Goal: Task Accomplishment & Management: Use online tool/utility

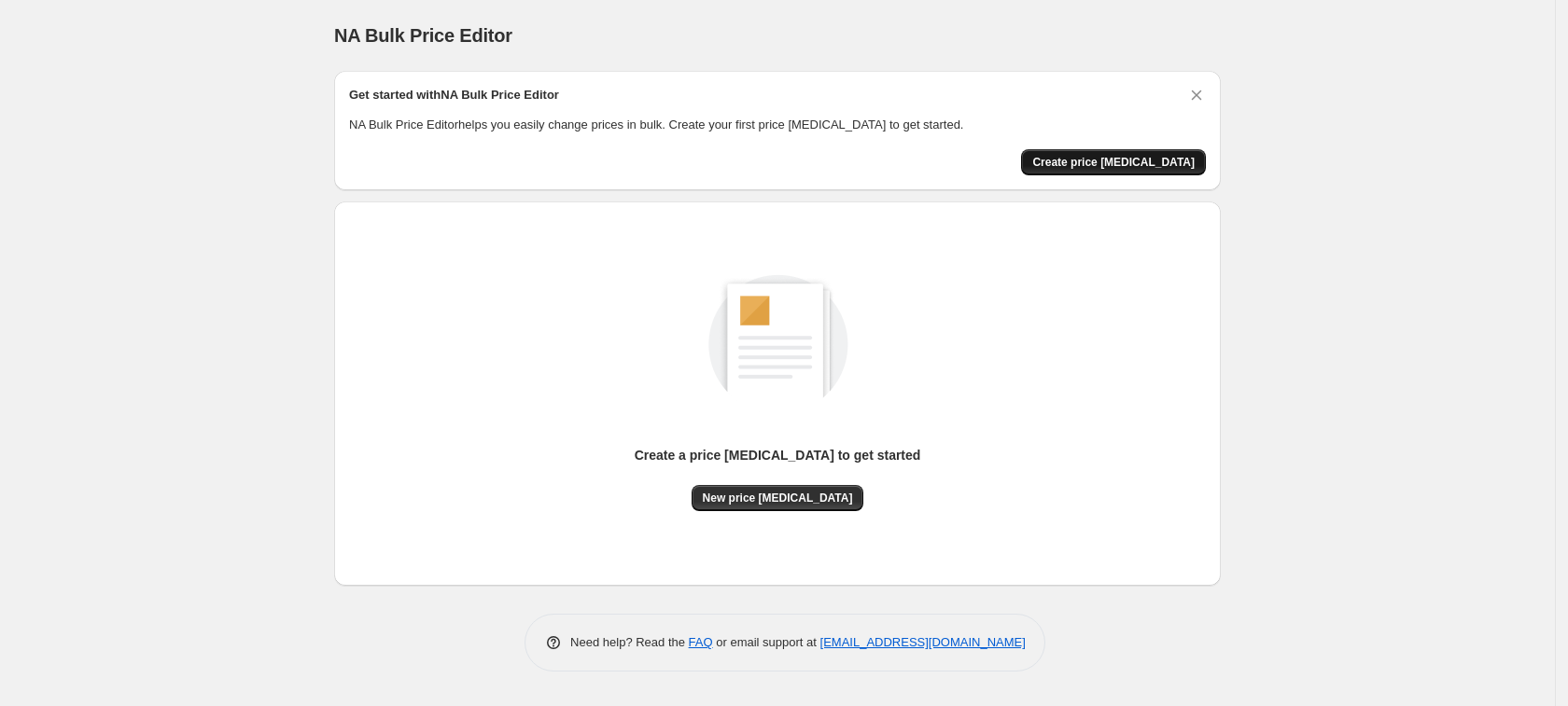
click at [1171, 163] on span "Create price [MEDICAL_DATA]" at bounding box center [1114, 162] width 162 height 15
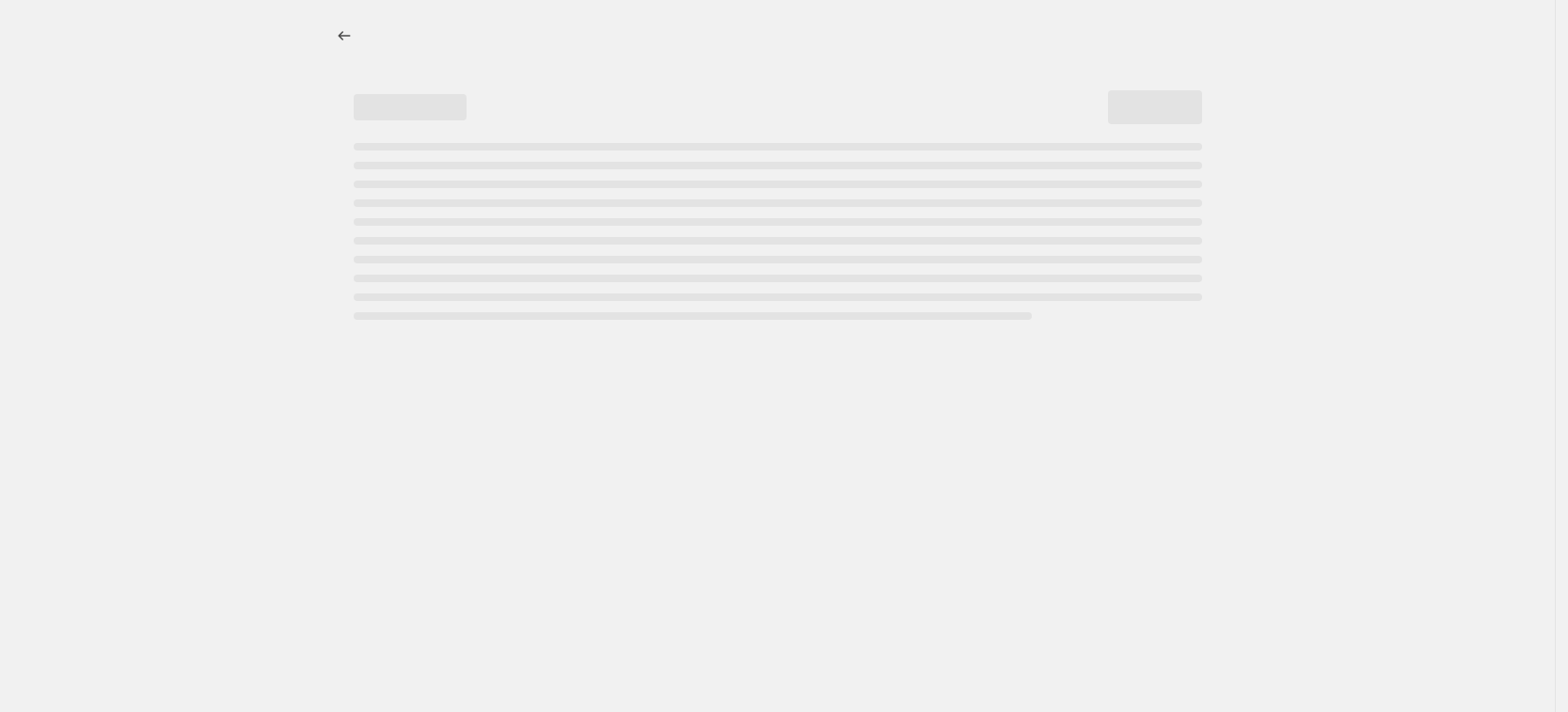
select select "percentage"
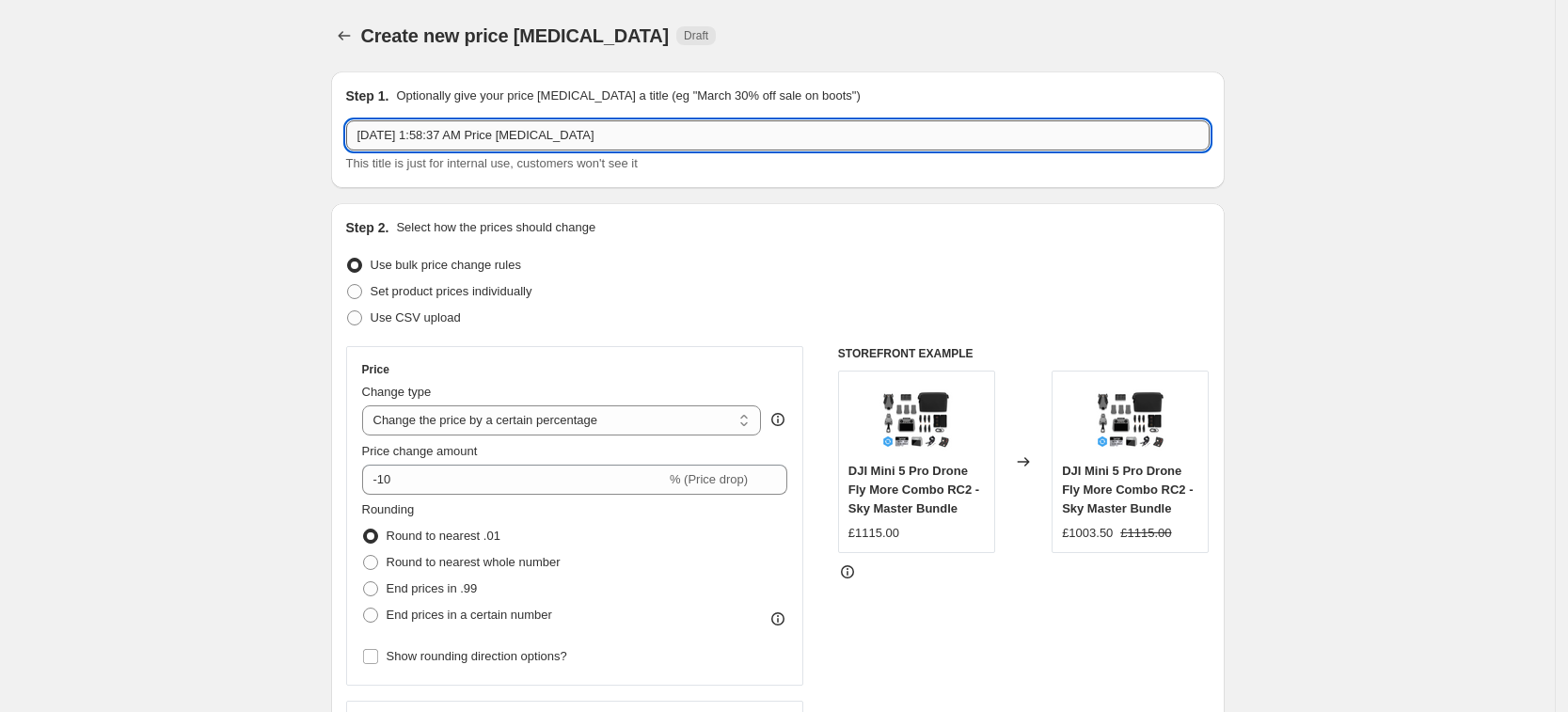
click at [616, 133] on input "Sep 21, 2025, 1:58:37 AM Price change job" at bounding box center [777, 135] width 863 height 30
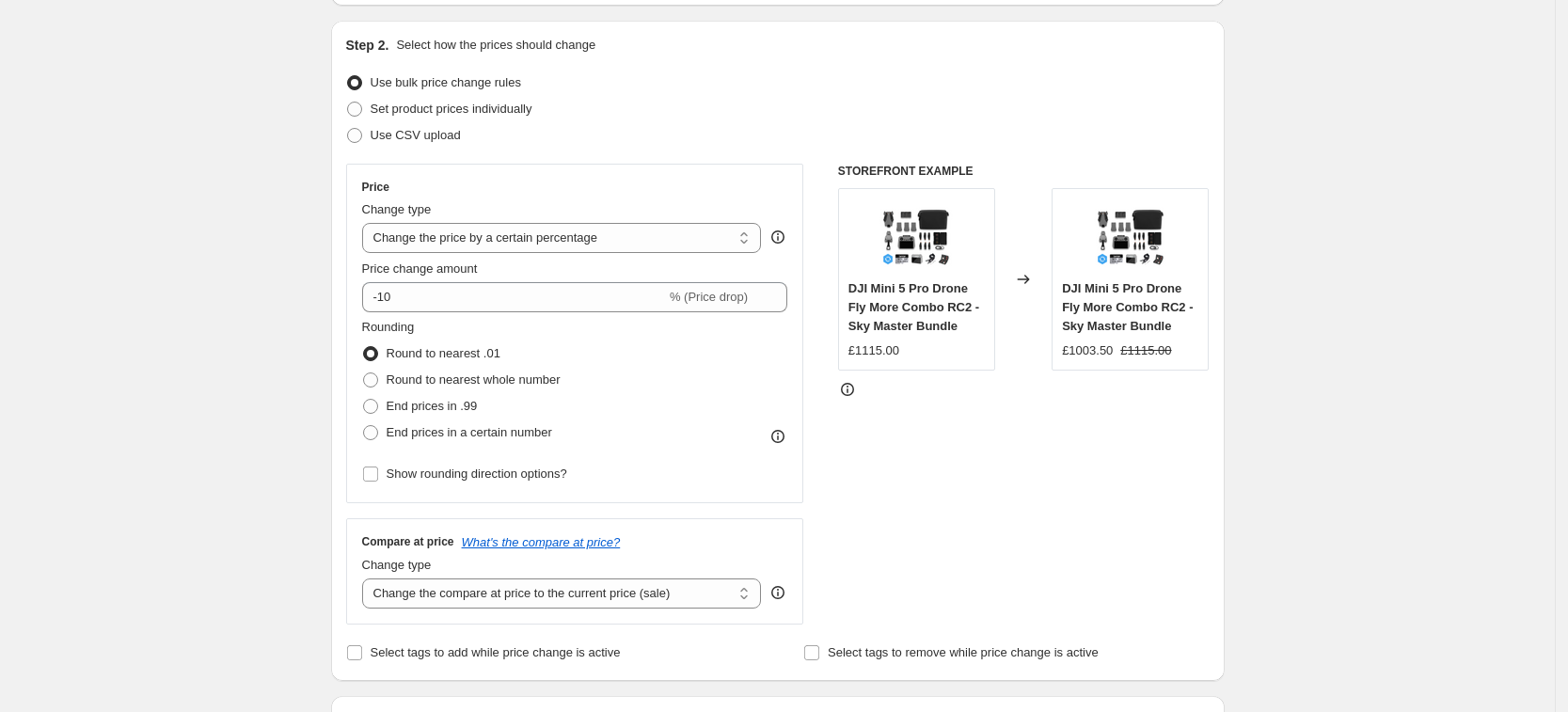
scroll to position [186, 0]
click at [672, 243] on select "Change the price to a certain amount Change the price by a certain amount Chang…" at bounding box center [561, 234] width 399 height 30
click at [368, 219] on select "Change the price to a certain amount Change the price by a certain amount Chang…" at bounding box center [561, 234] width 399 height 30
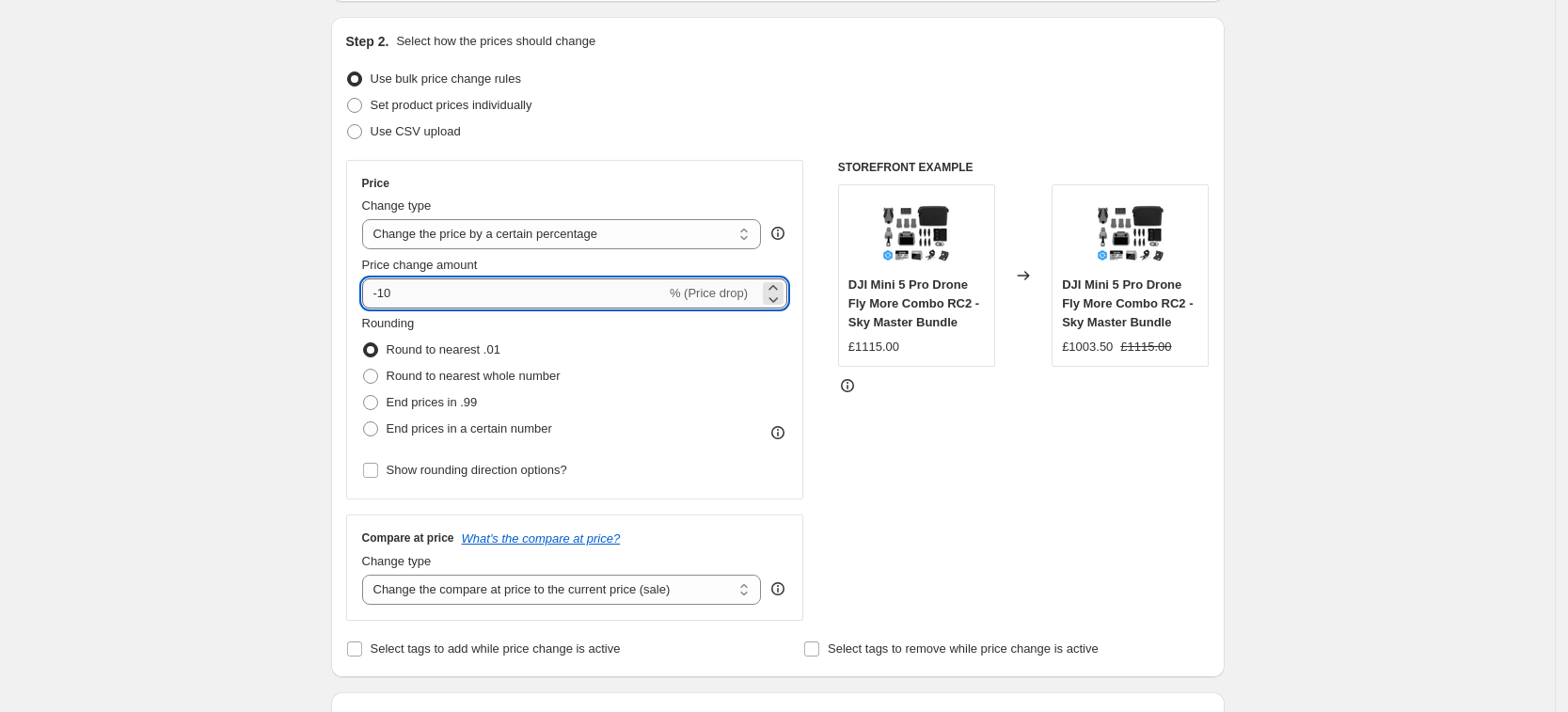
click at [513, 289] on input "-10" at bounding box center [513, 294] width 304 height 30
type input "-1"
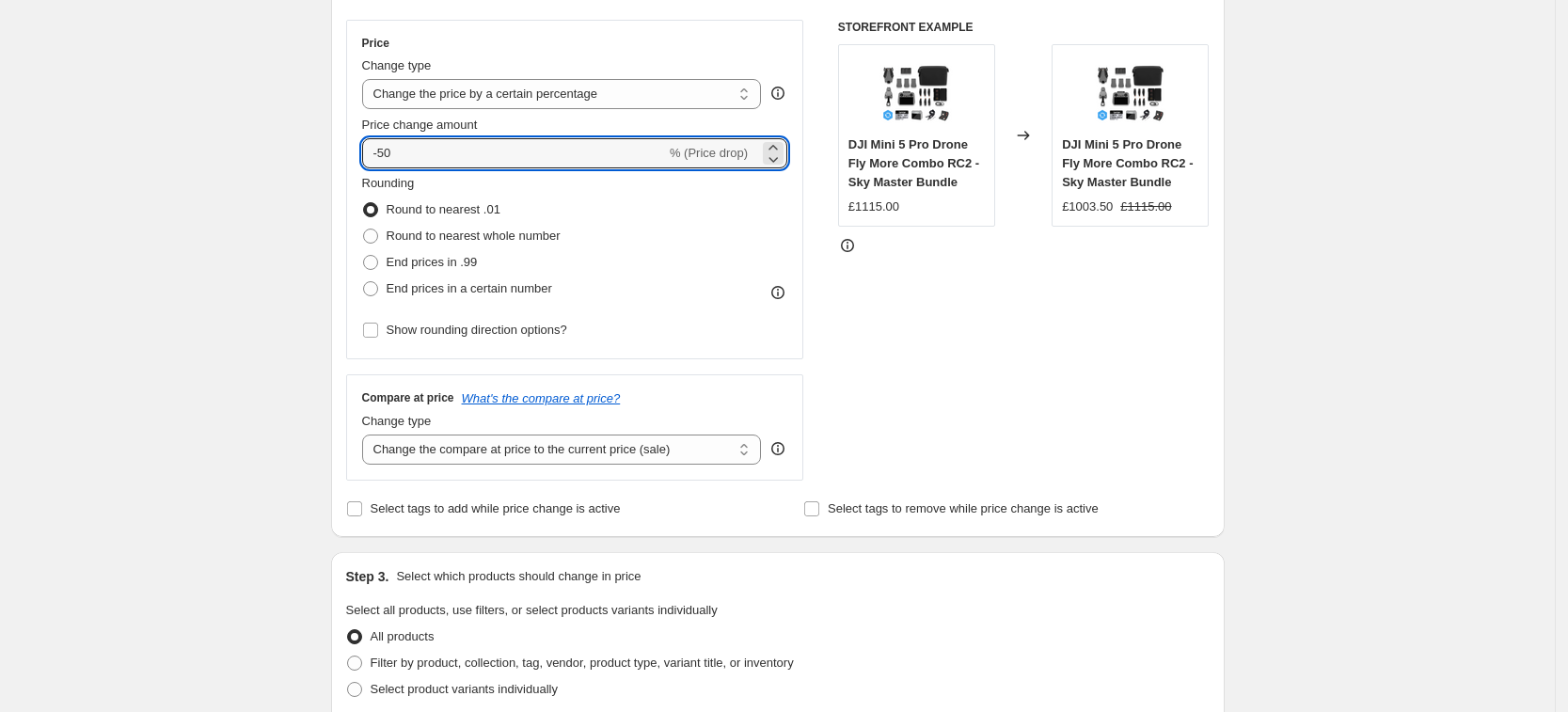
scroll to position [359, 0]
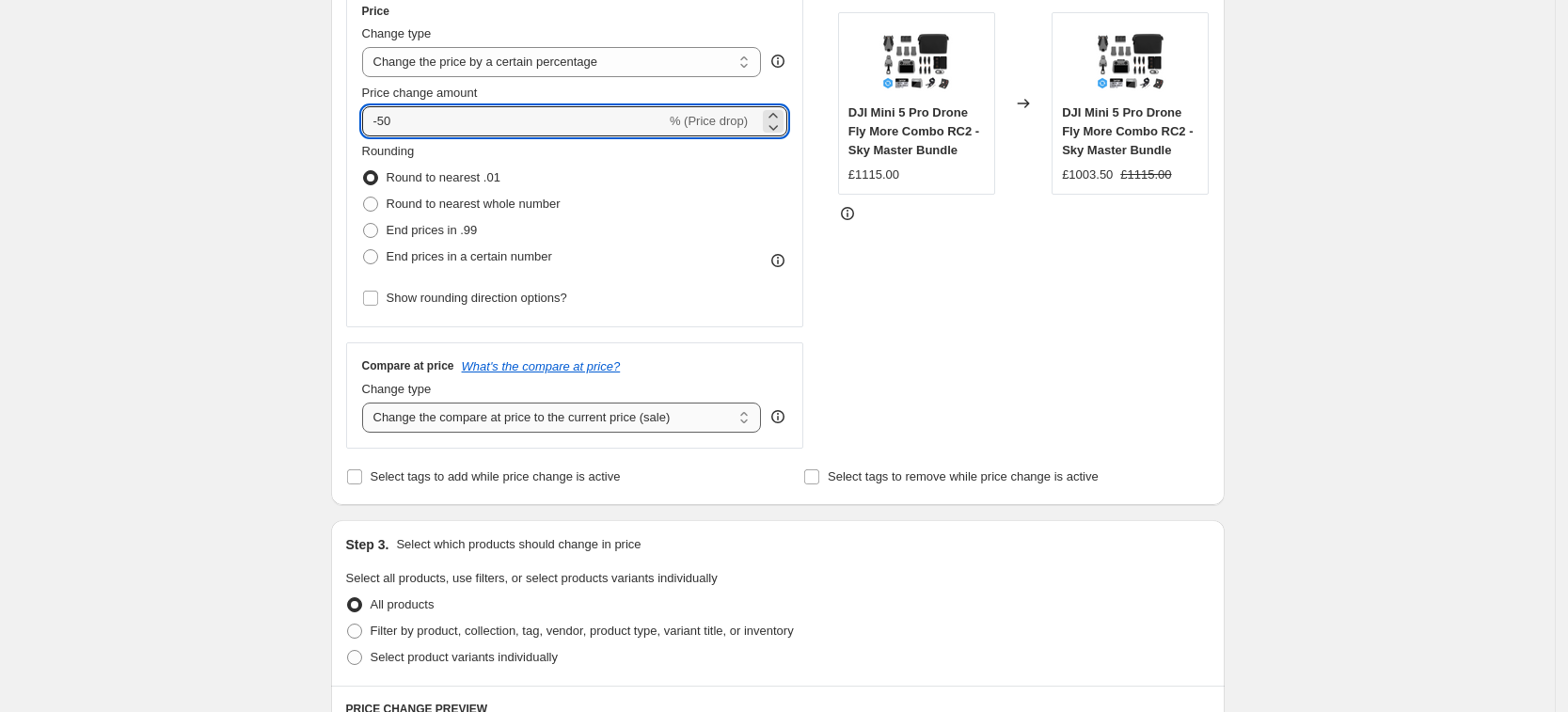
type input "-50"
click at [751, 431] on select "Change the compare at price to the current price (sale) Change the compare at p…" at bounding box center [561, 417] width 399 height 30
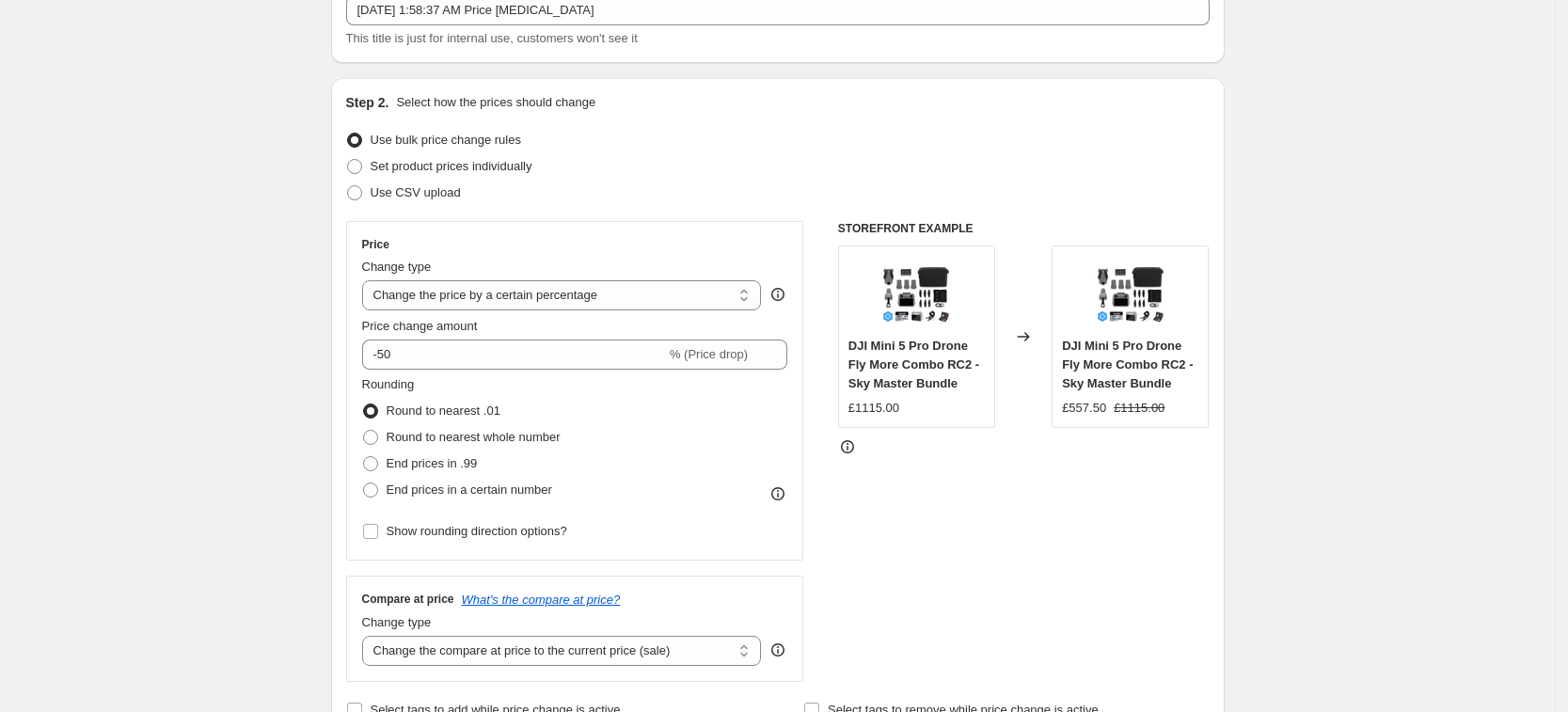
scroll to position [128, 0]
click at [434, 469] on span "End prices in .99" at bounding box center [432, 461] width 91 height 19
click at [364, 454] on input "End prices in .99" at bounding box center [363, 453] width 1 height 1
radio input "true"
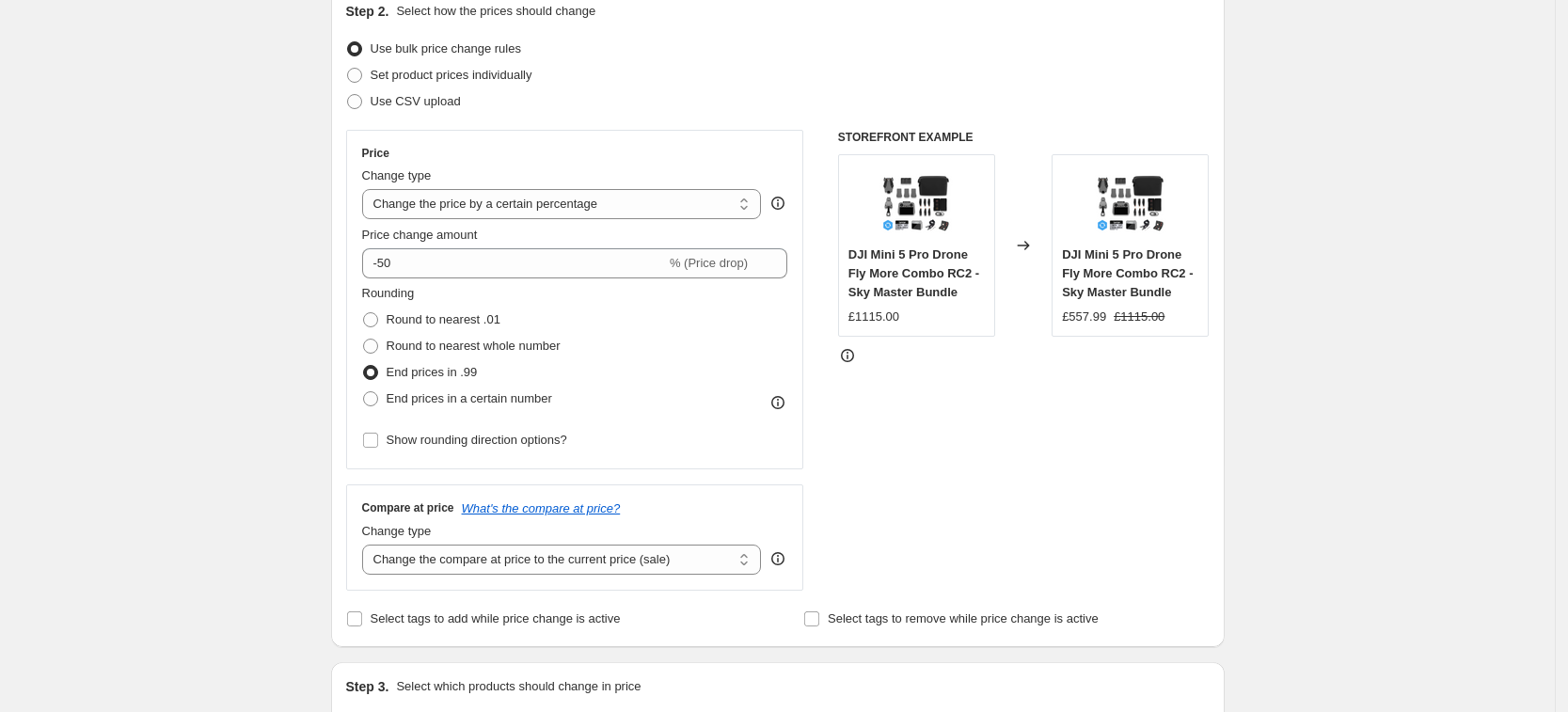
scroll to position [231, 0]
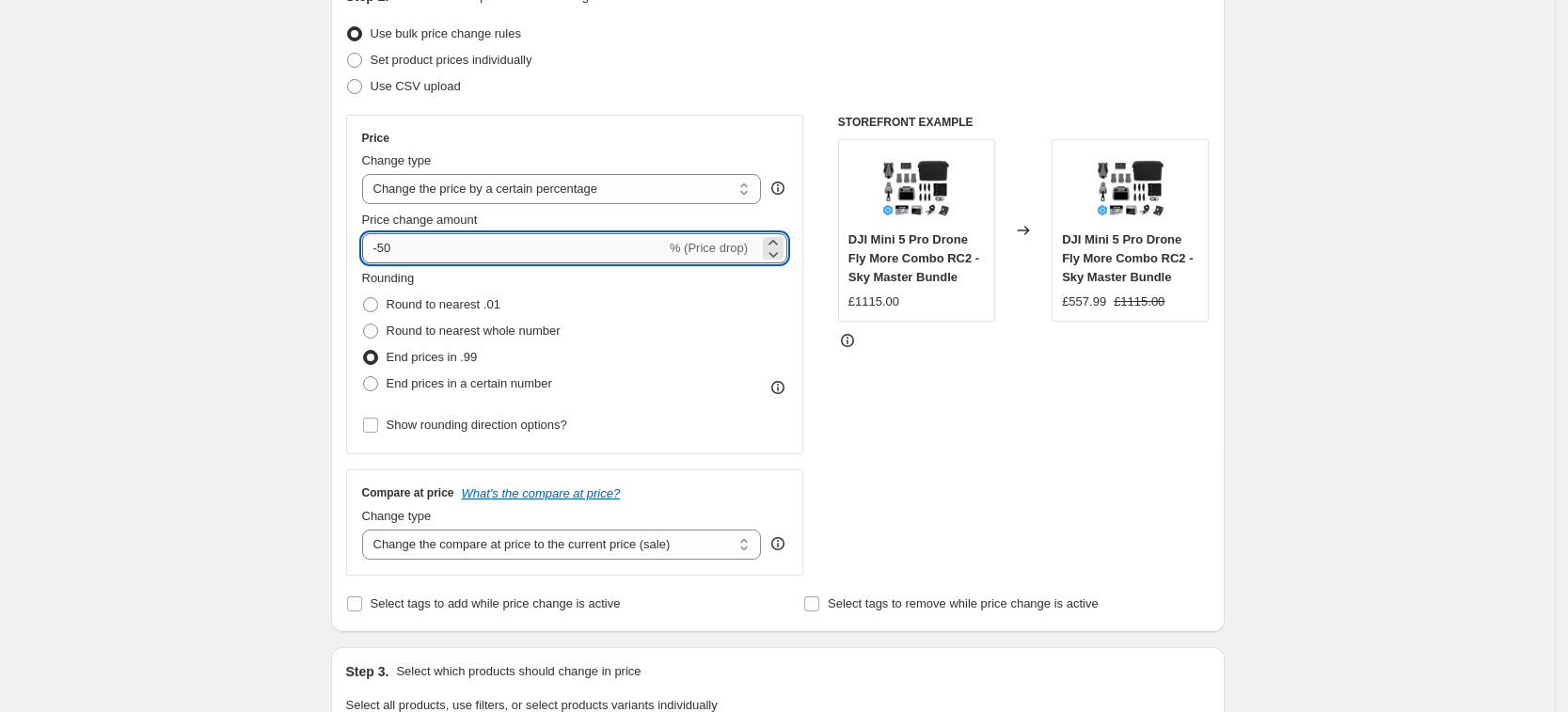
click at [473, 242] on input "-50" at bounding box center [513, 248] width 304 height 30
type input "-5"
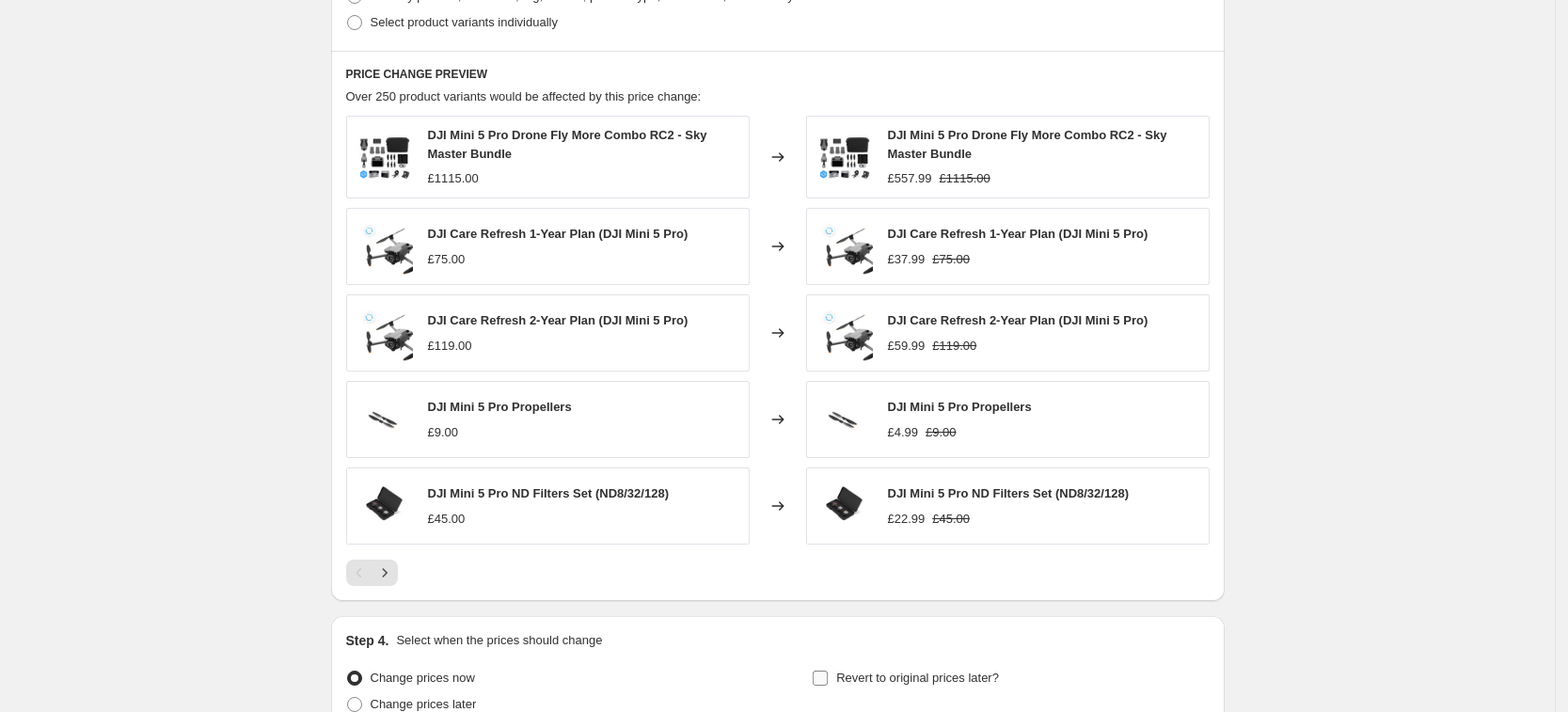
scroll to position [1175, 0]
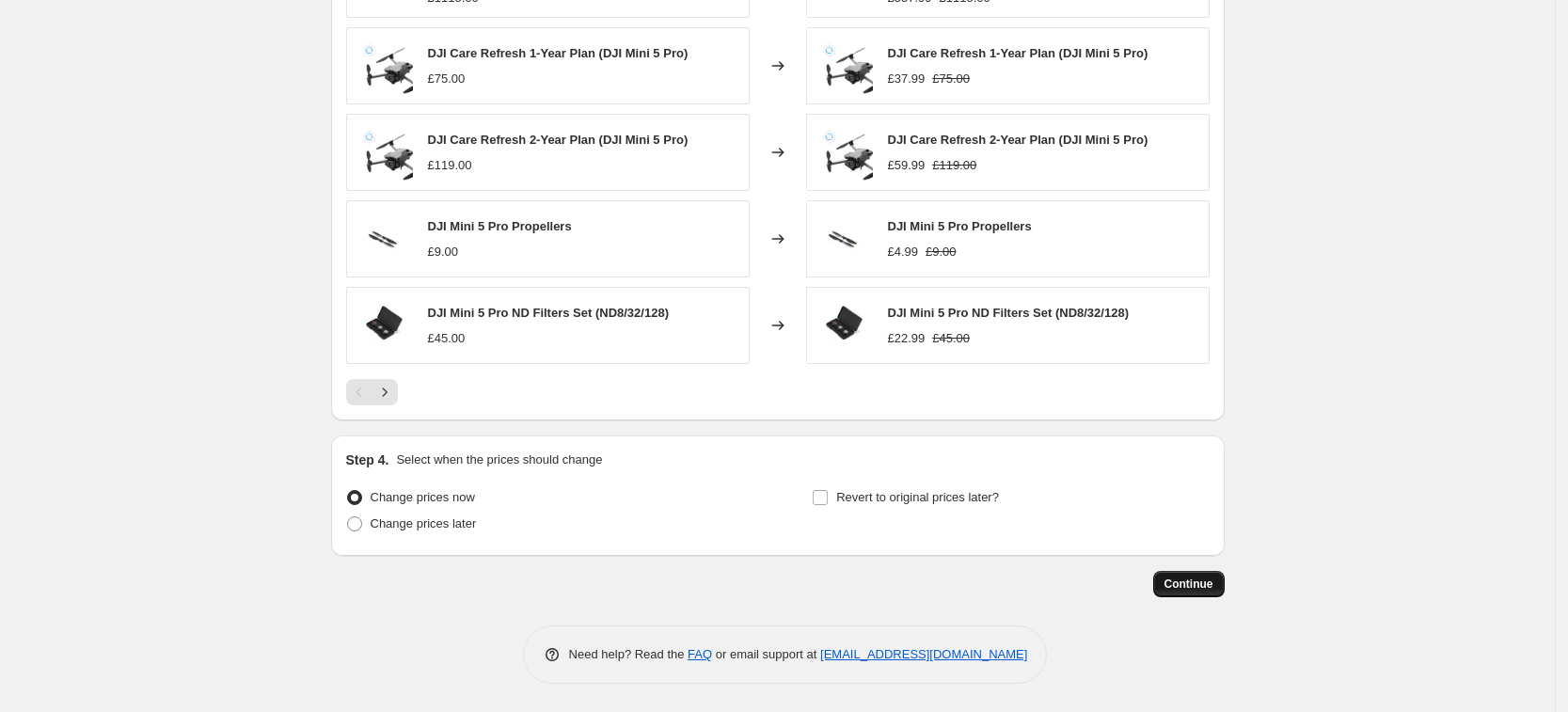
type input "-30"
click at [1203, 593] on button "Continue" at bounding box center [1189, 584] width 71 height 27
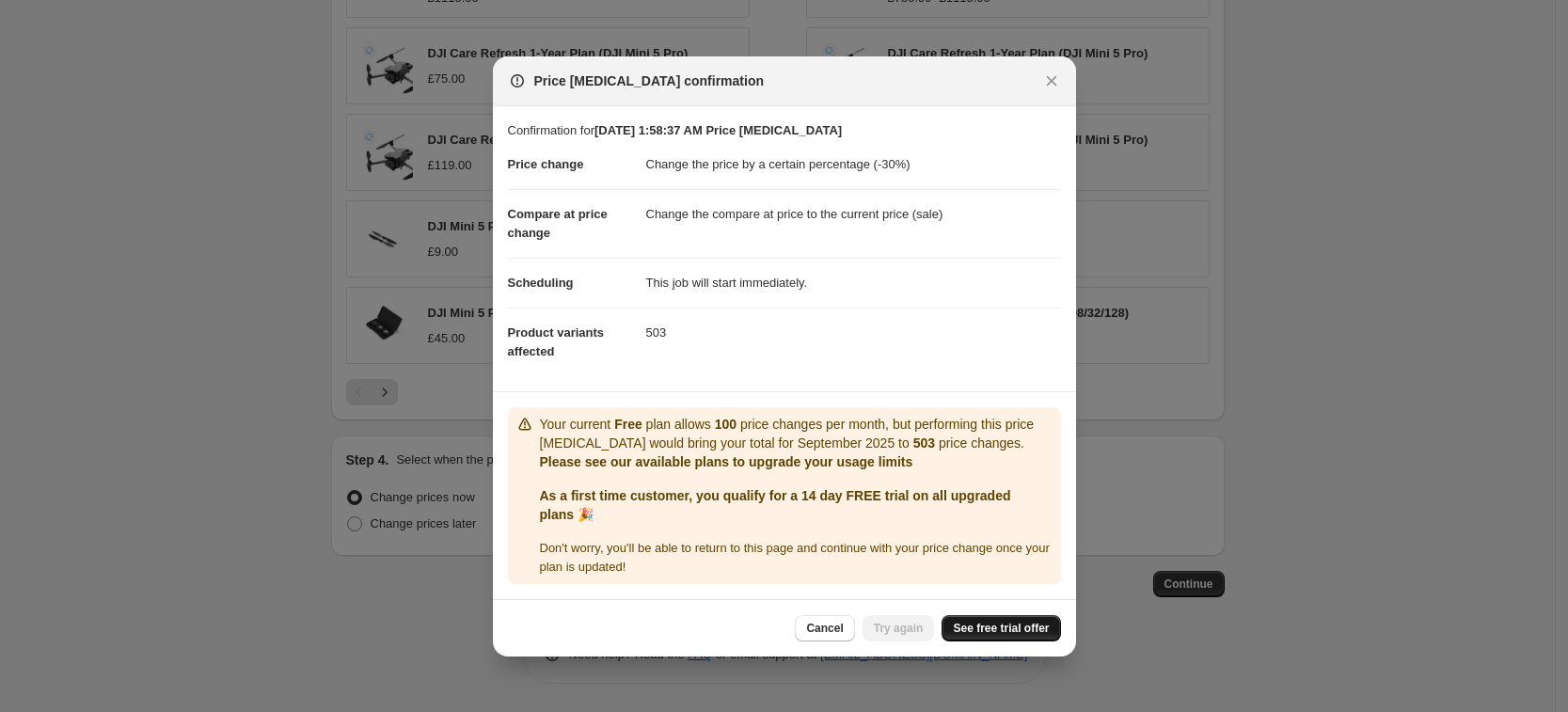
click at [988, 630] on span "See free trial offer" at bounding box center [1000, 628] width 96 height 15
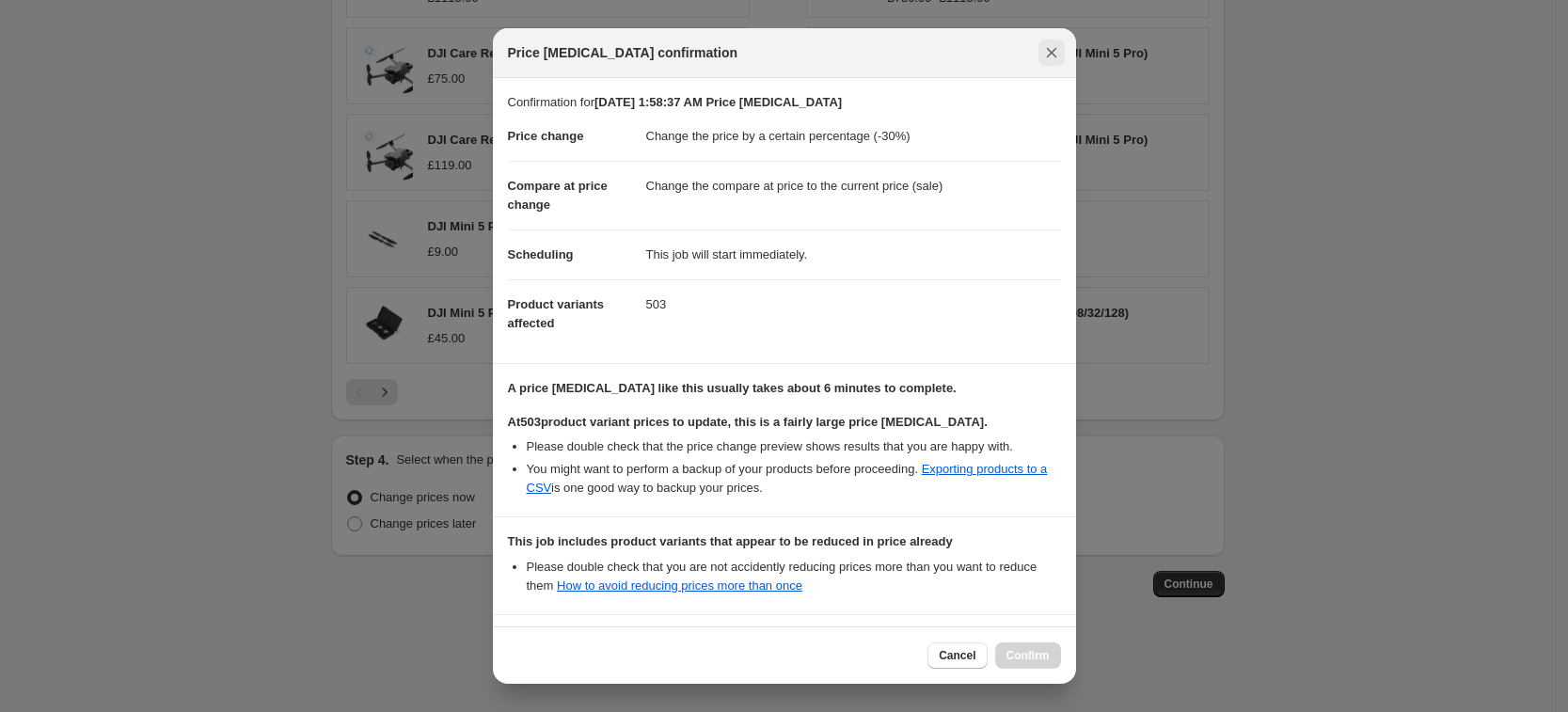
click at [1059, 42] on button "Close" at bounding box center [1052, 53] width 27 height 27
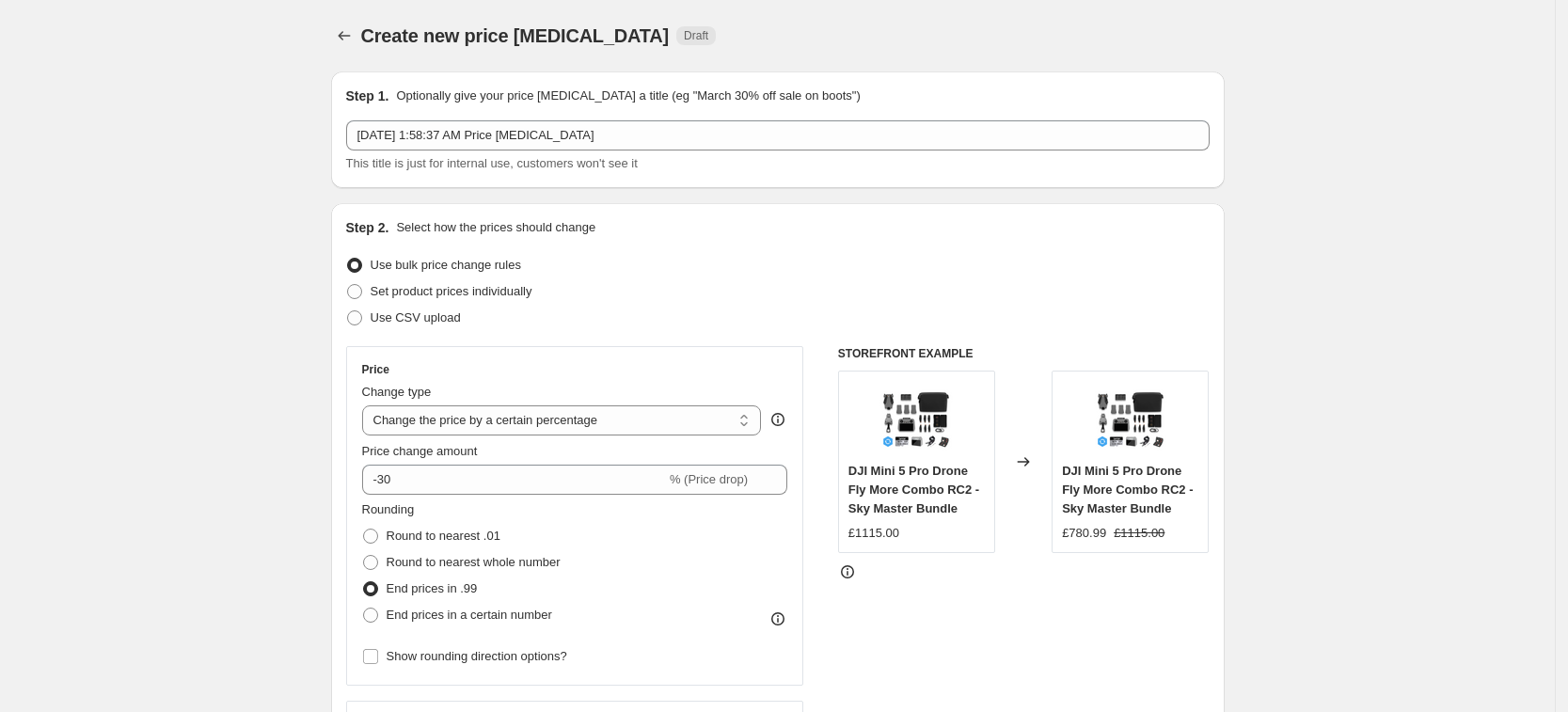
scroll to position [1175, 0]
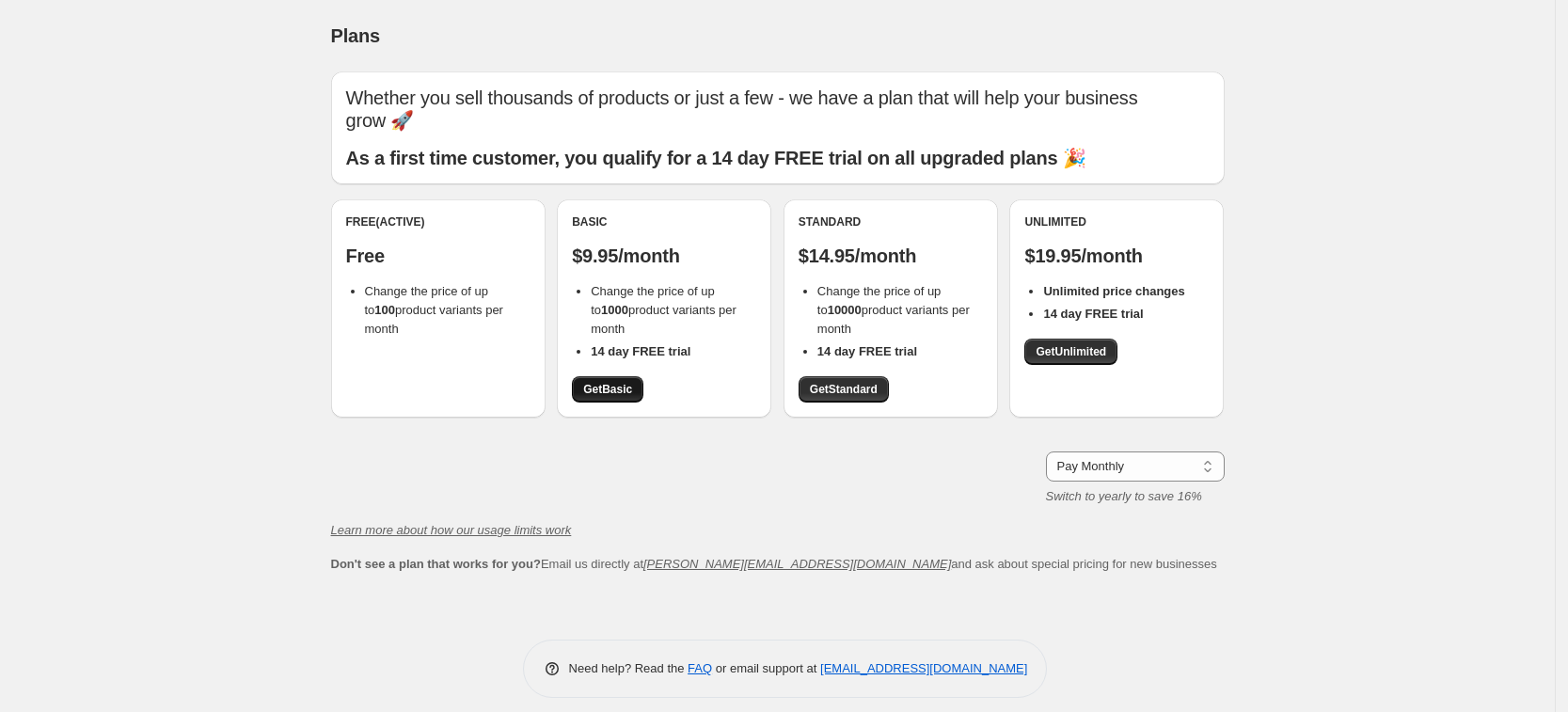
click at [643, 389] on link "Get Basic" at bounding box center [608, 390] width 71 height 27
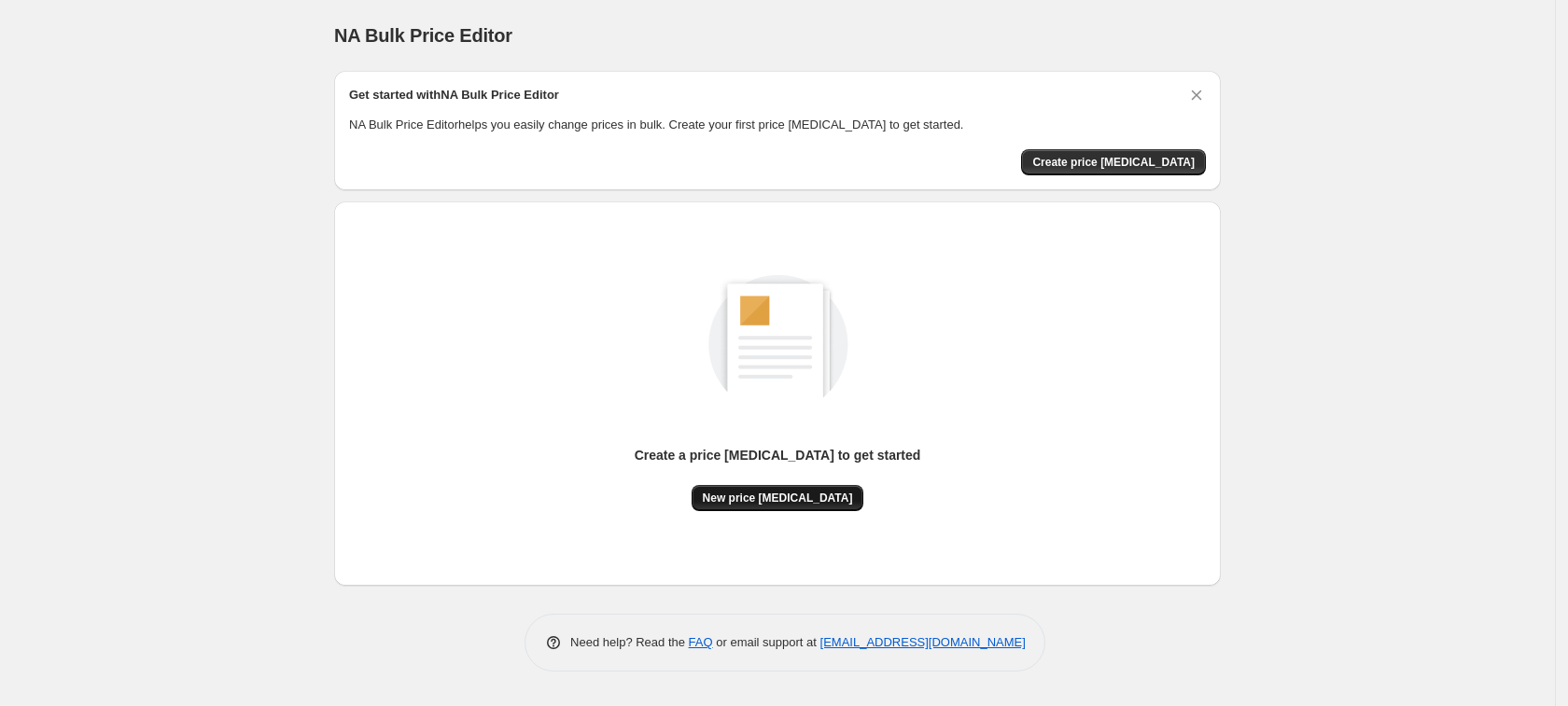
click at [780, 488] on button "New price [MEDICAL_DATA]" at bounding box center [778, 498] width 173 height 27
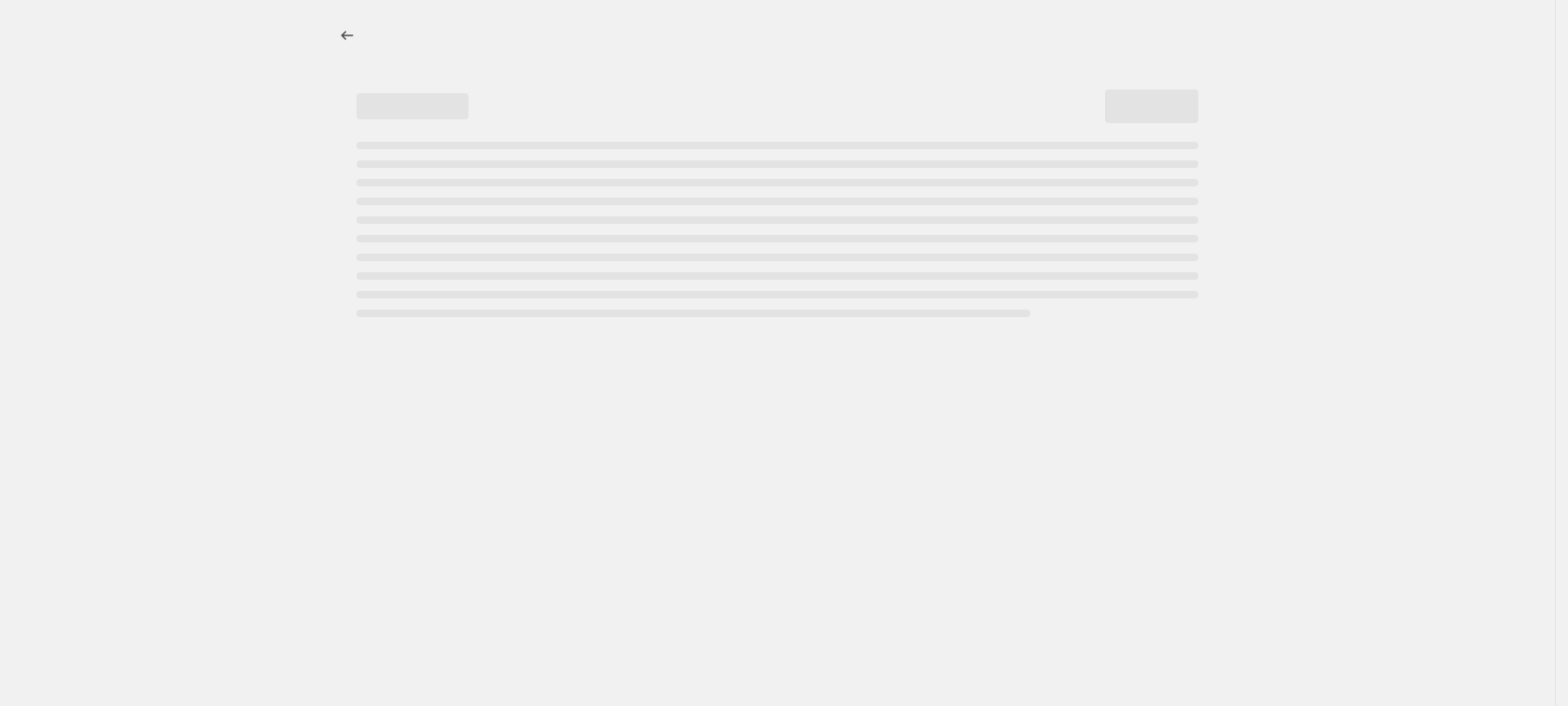
select select "percentage"
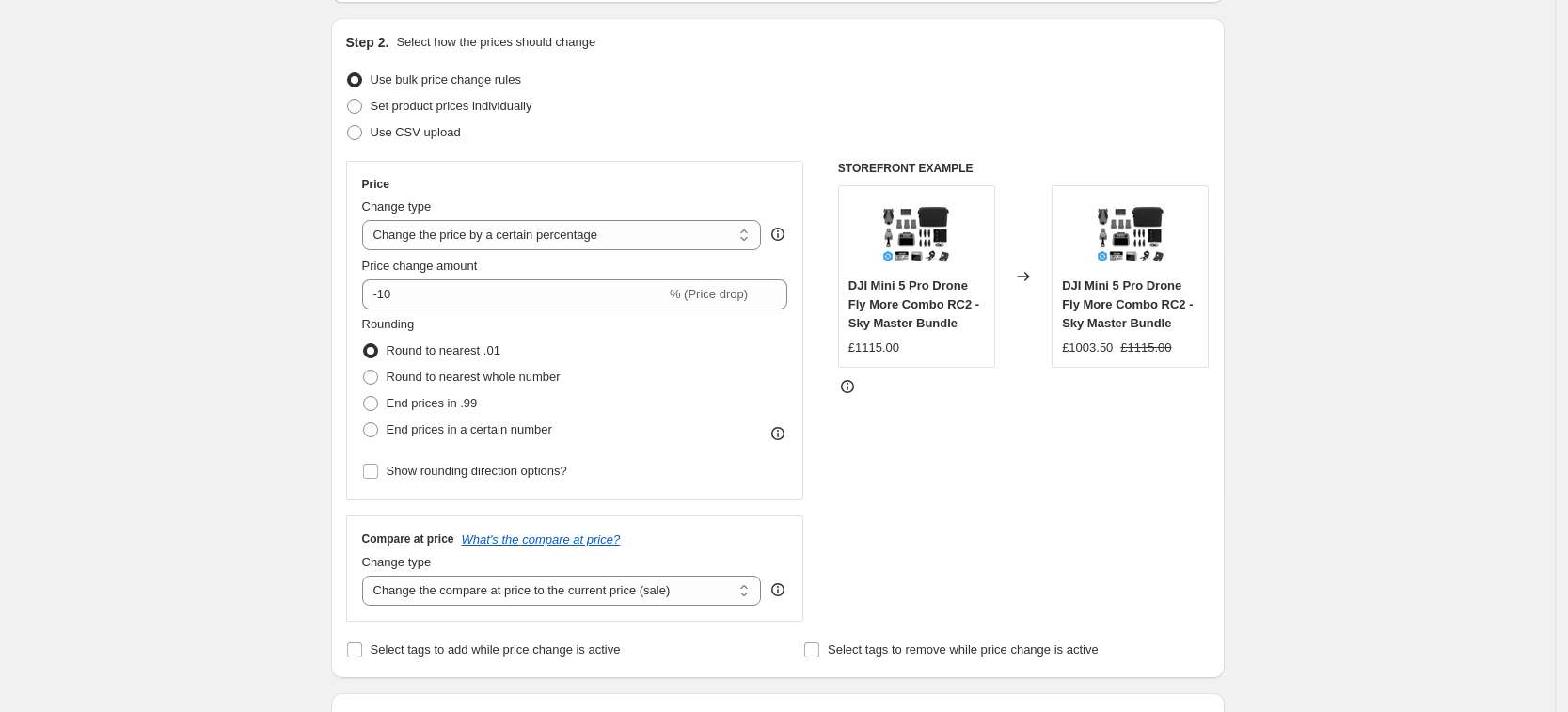
scroll to position [196, 0]
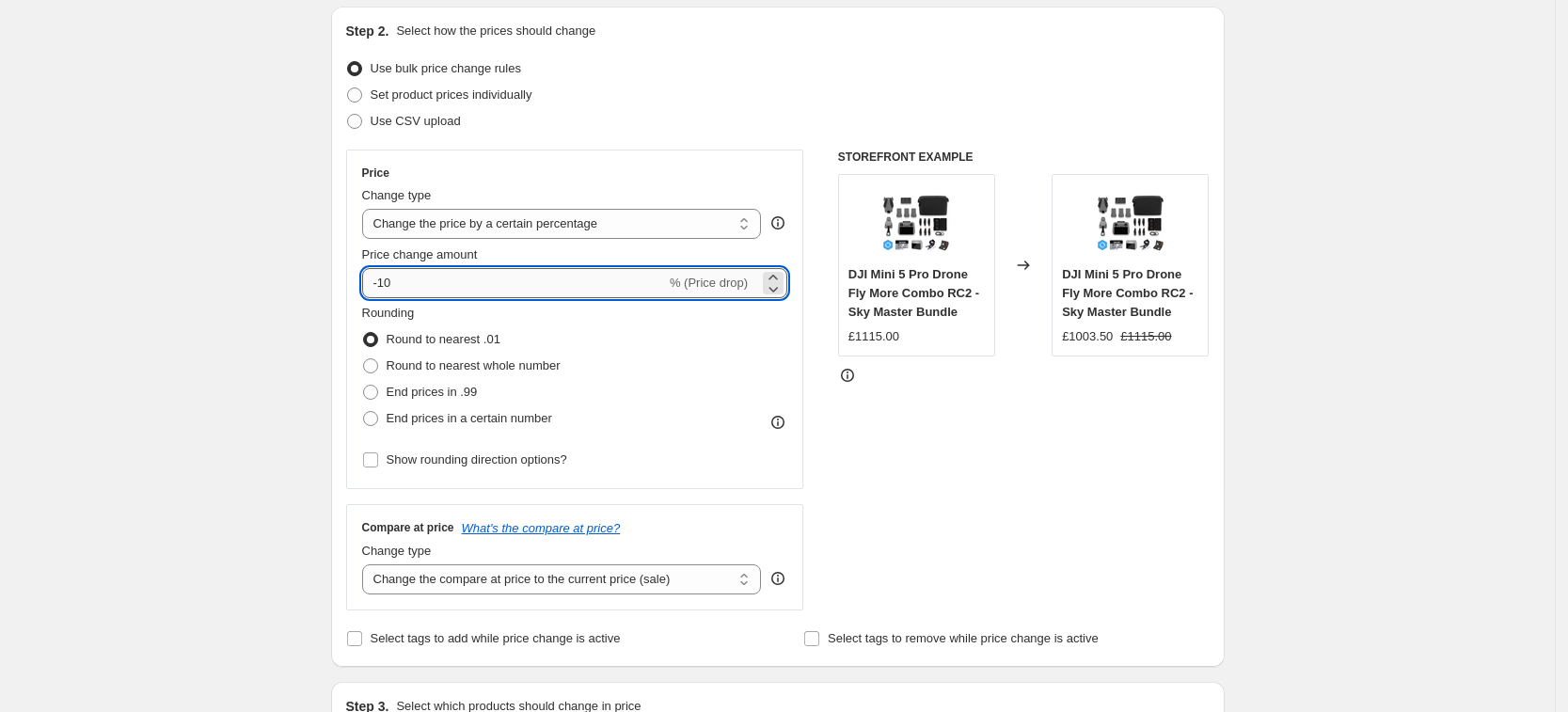
click at [503, 271] on input "-10" at bounding box center [513, 283] width 304 height 30
type input "-1"
type input "-30"
click at [438, 389] on span "End prices in .99" at bounding box center [432, 392] width 91 height 14
click at [364, 386] on input "End prices in .99" at bounding box center [363, 385] width 1 height 1
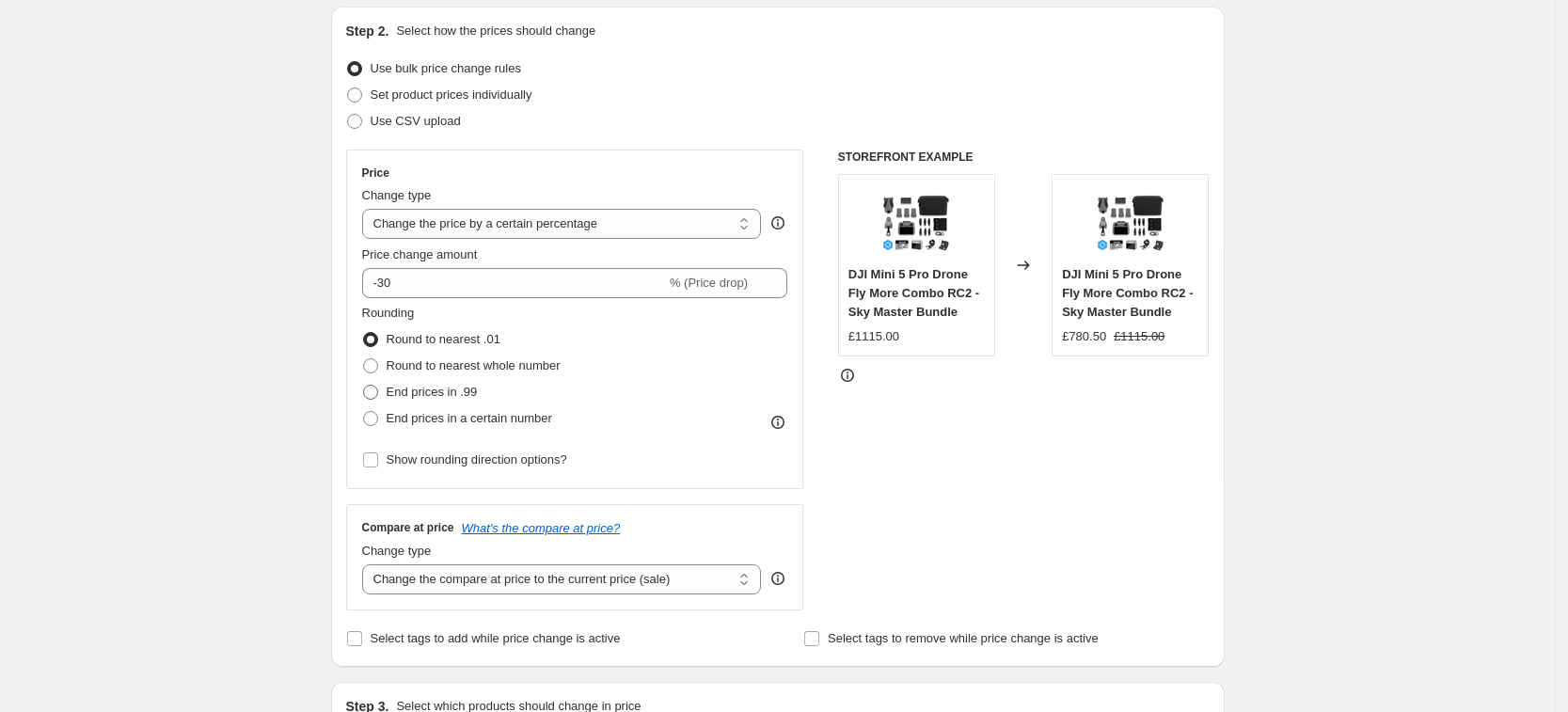
radio input "true"
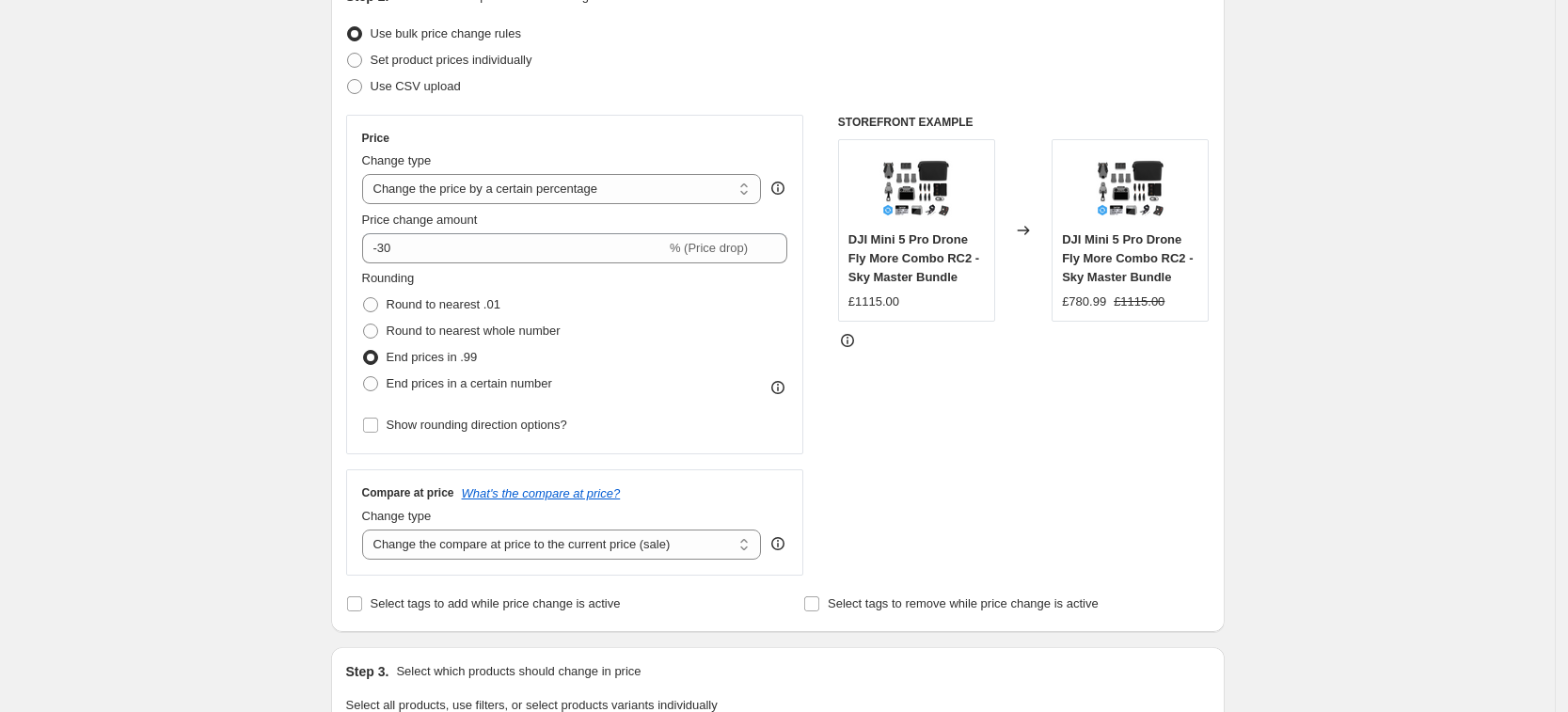
scroll to position [212, 0]
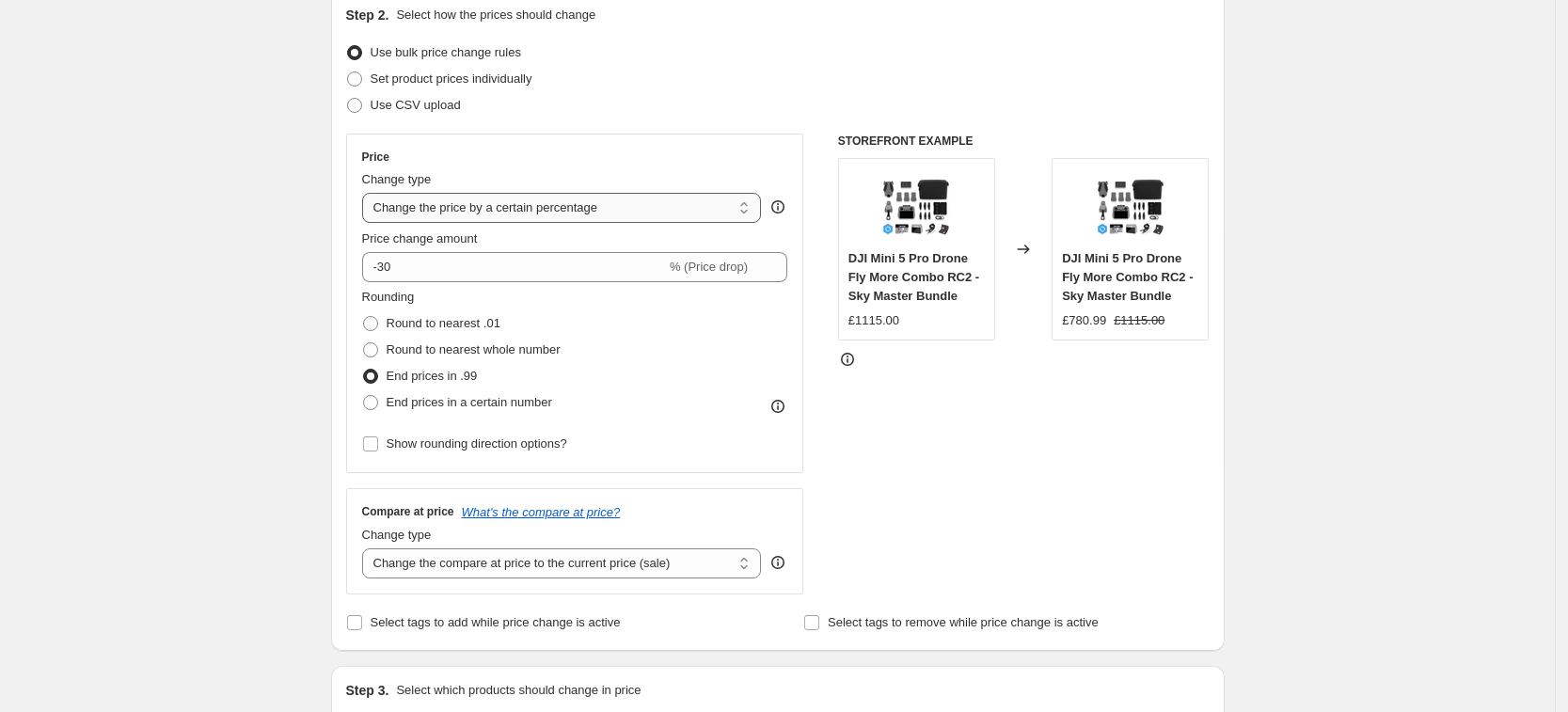
click at [637, 211] on select "Change the price to a certain amount Change the price by a certain amount Chang…" at bounding box center [561, 208] width 399 height 30
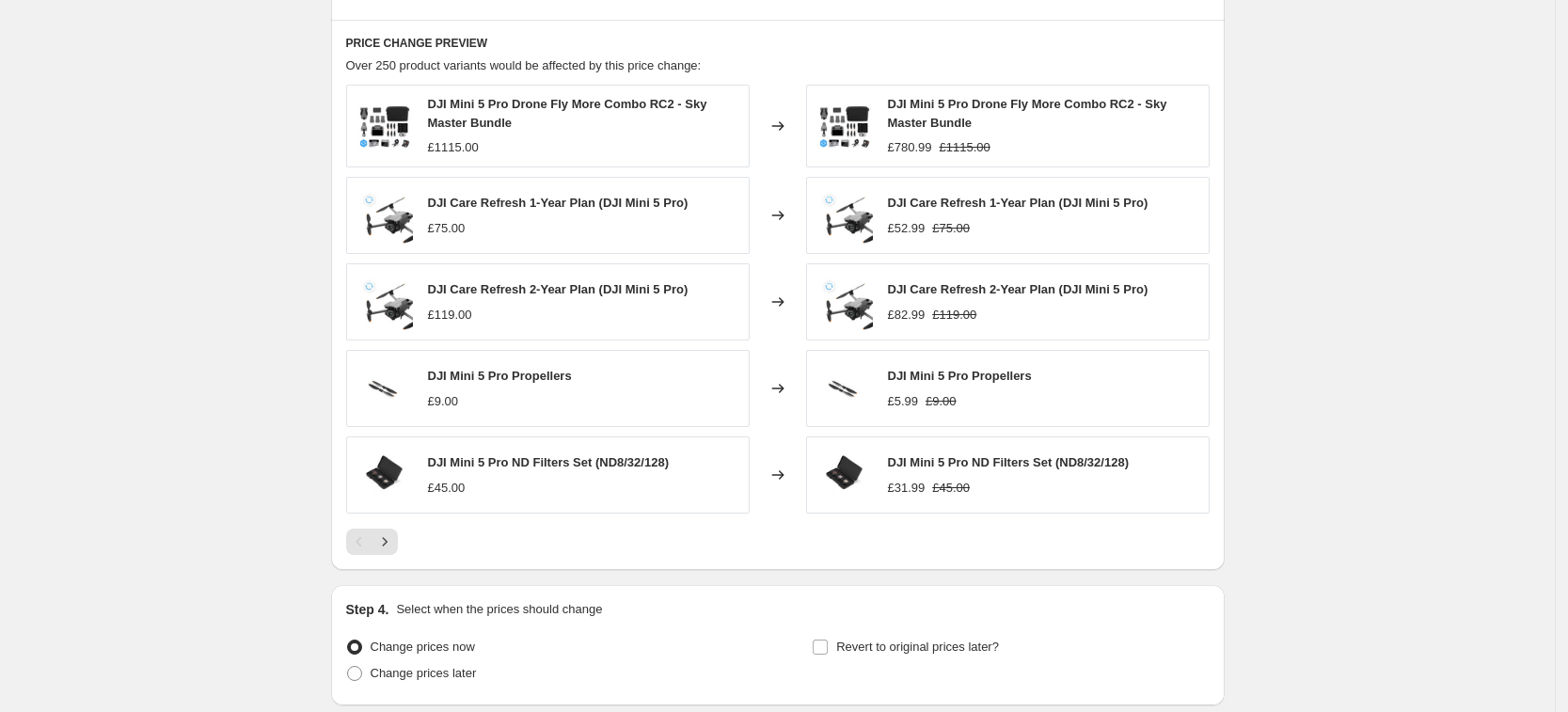
scroll to position [1089, 0]
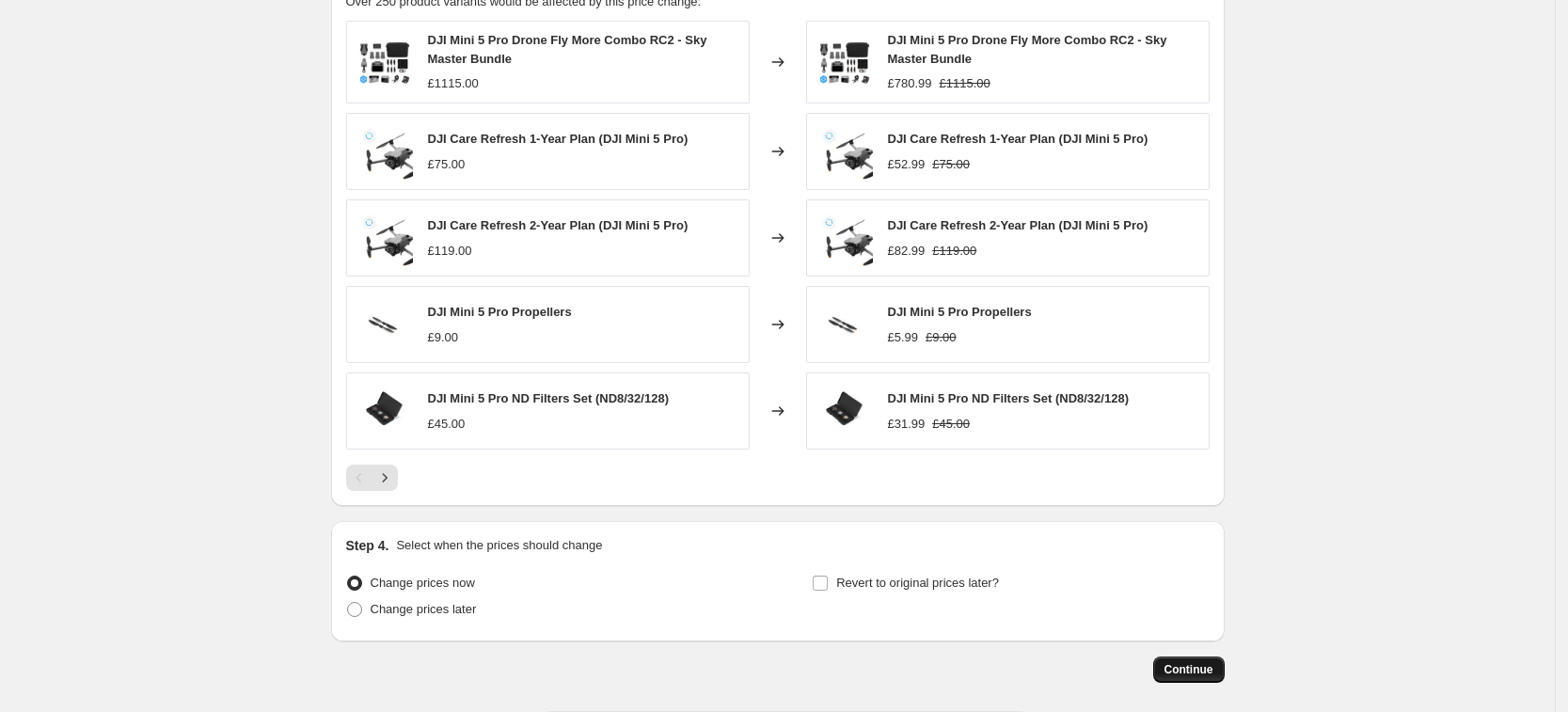
click at [1207, 673] on span "Continue" at bounding box center [1188, 669] width 49 height 15
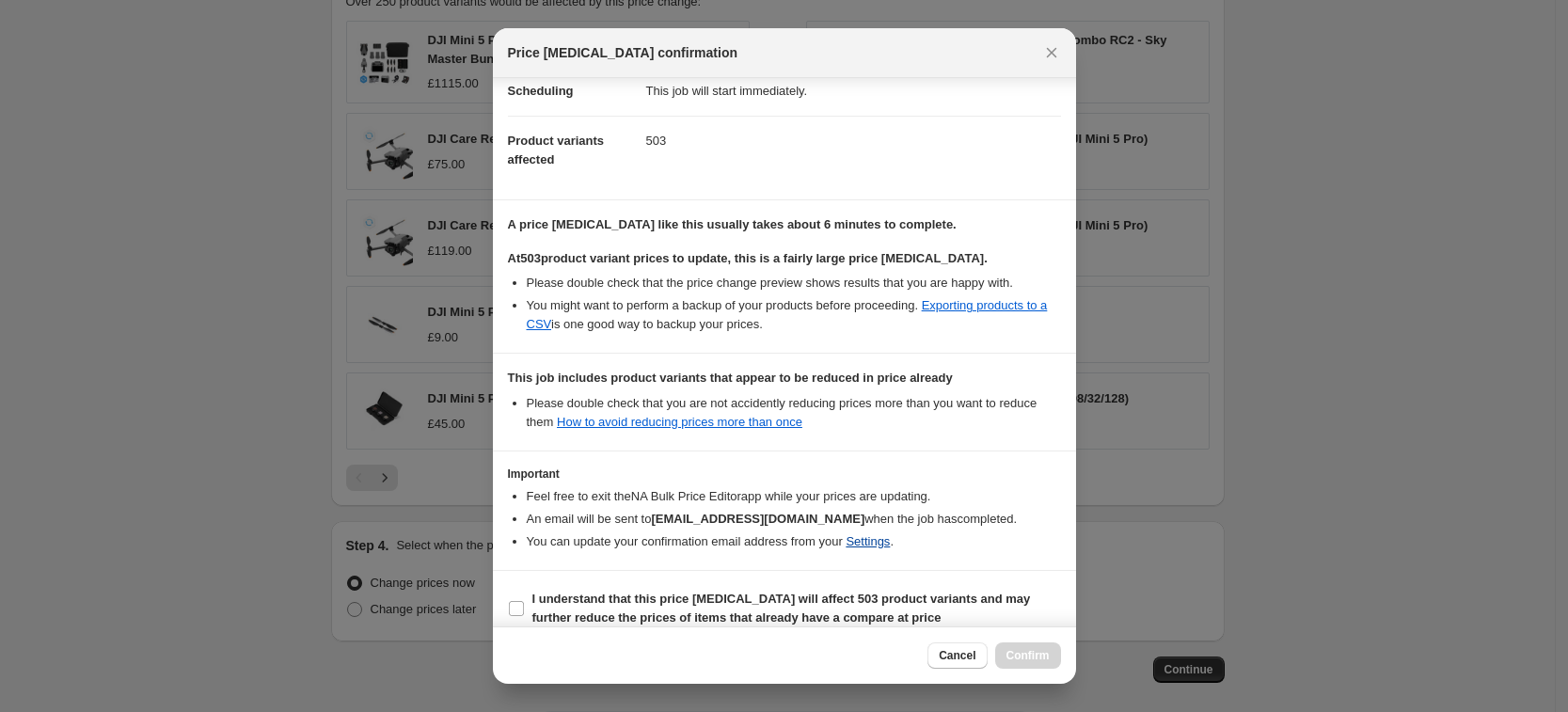
scroll to position [183, 0]
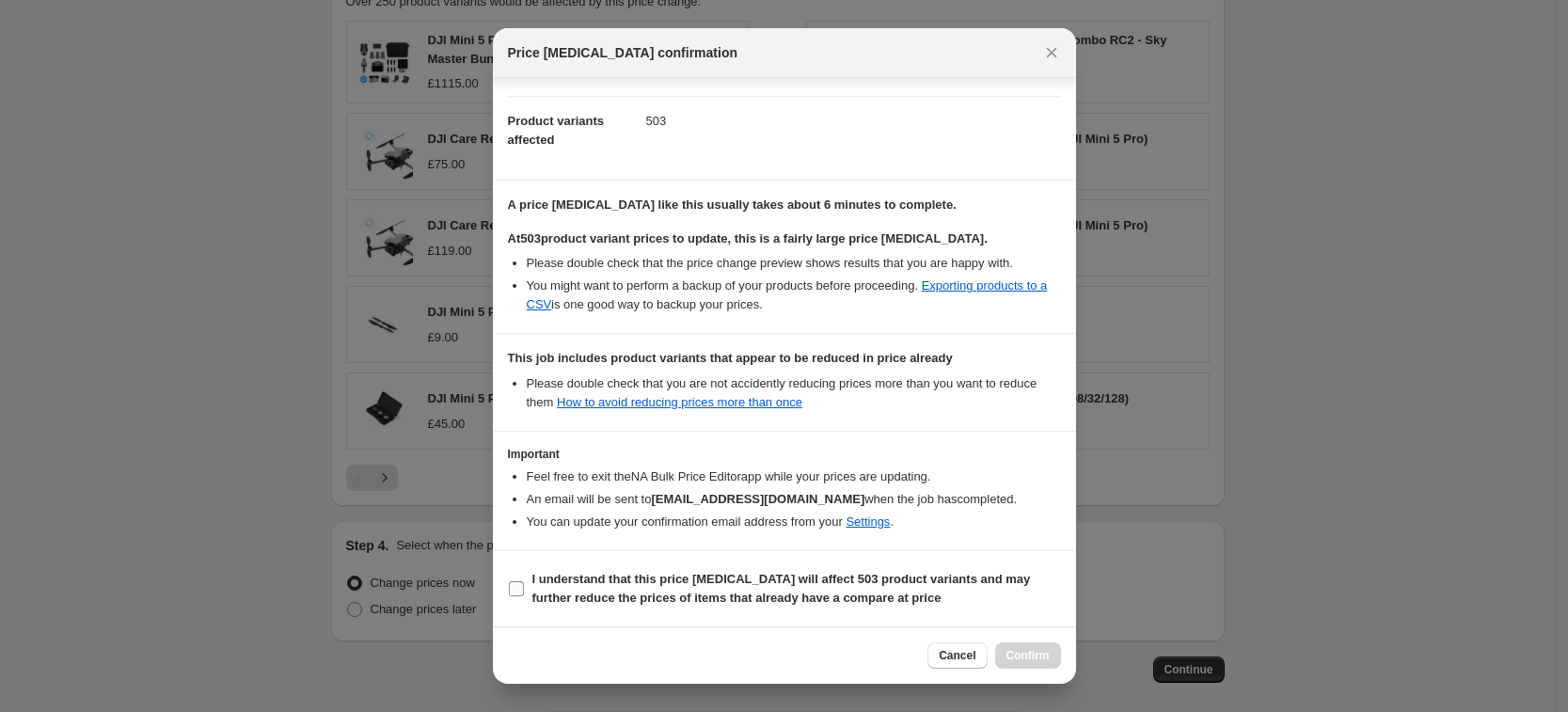
click at [544, 596] on b "I understand that this price [MEDICAL_DATA] will affect 503 product variants an…" at bounding box center [781, 588] width 499 height 33
click at [524, 596] on input "I understand that this price [MEDICAL_DATA] will affect 503 product variants an…" at bounding box center [515, 588] width 15 height 15
checkbox input "true"
click at [1048, 655] on span "Confirm" at bounding box center [1028, 655] width 44 height 15
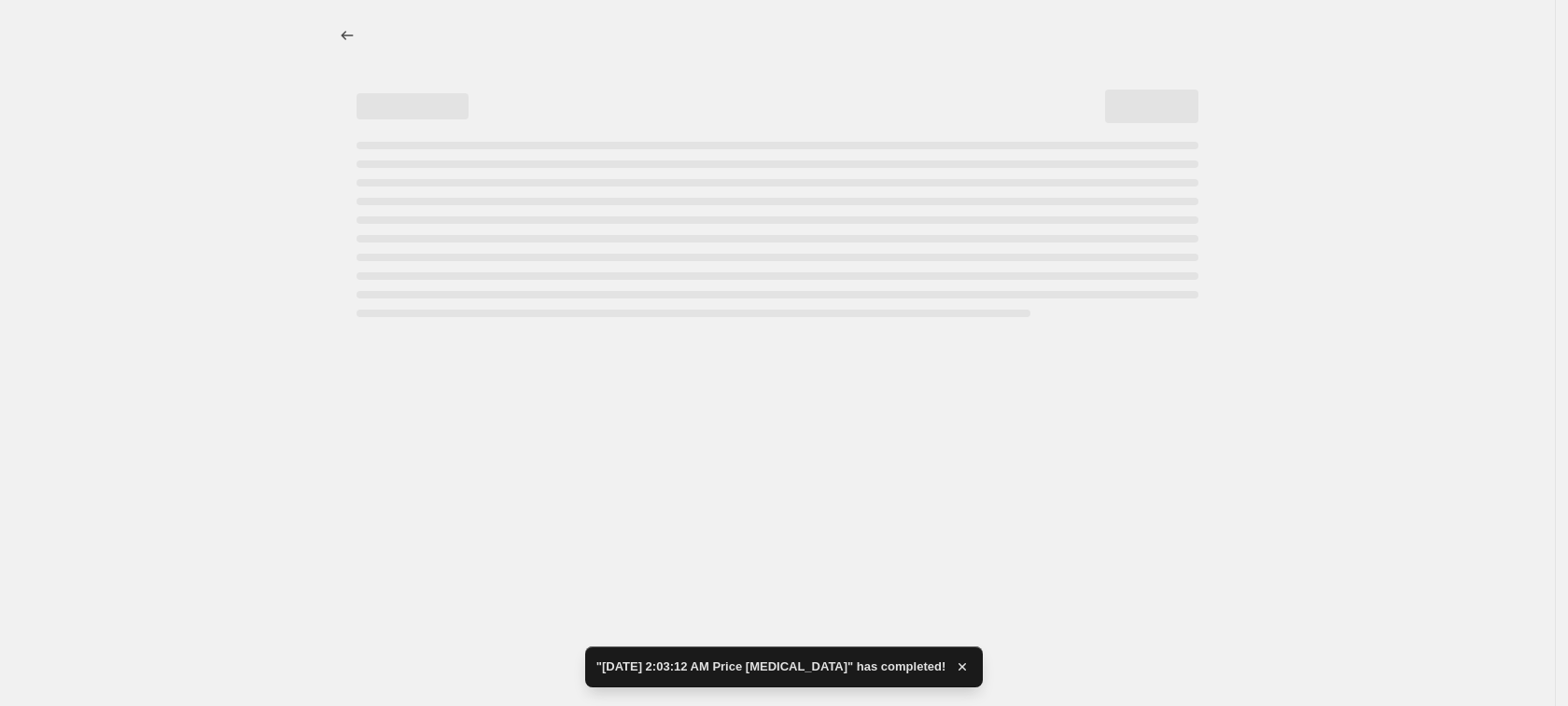
select select "percentage"
